Goal: Communication & Community: Answer question/provide support

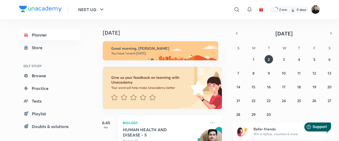
click at [328, 16] on header "NEET UG ​ 2 min 0 days" at bounding box center [169, 9] width 339 height 19
click at [316, 12] on img at bounding box center [315, 9] width 9 height 9
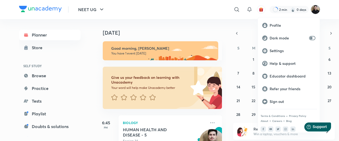
click at [289, 77] on p "Educator dashboard" at bounding box center [293, 76] width 46 height 5
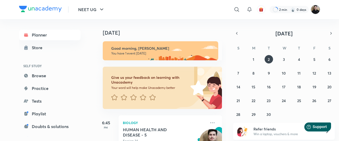
click at [316, 12] on img at bounding box center [315, 9] width 9 height 9
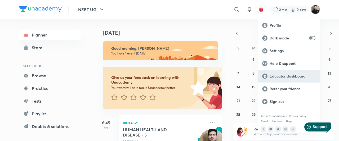
click at [295, 77] on p "Educator dashboard" at bounding box center [293, 76] width 46 height 5
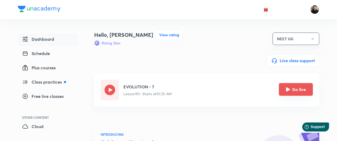
click at [286, 91] on icon "Go live" at bounding box center [288, 90] width 4 height 4
